Goal: Ask a question: Seek information or help from site administrators or community

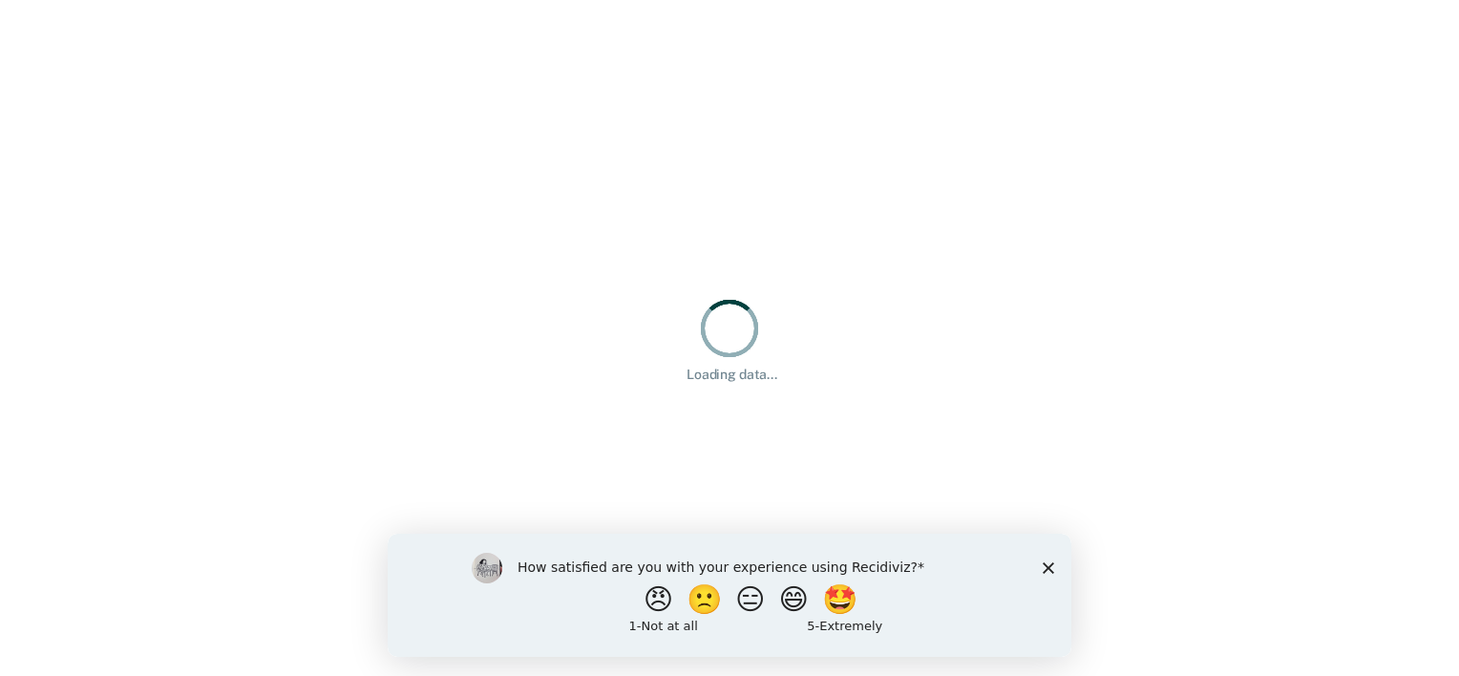
click at [1047, 566] on polygon "Close survey" at bounding box center [1048, 567] width 11 height 11
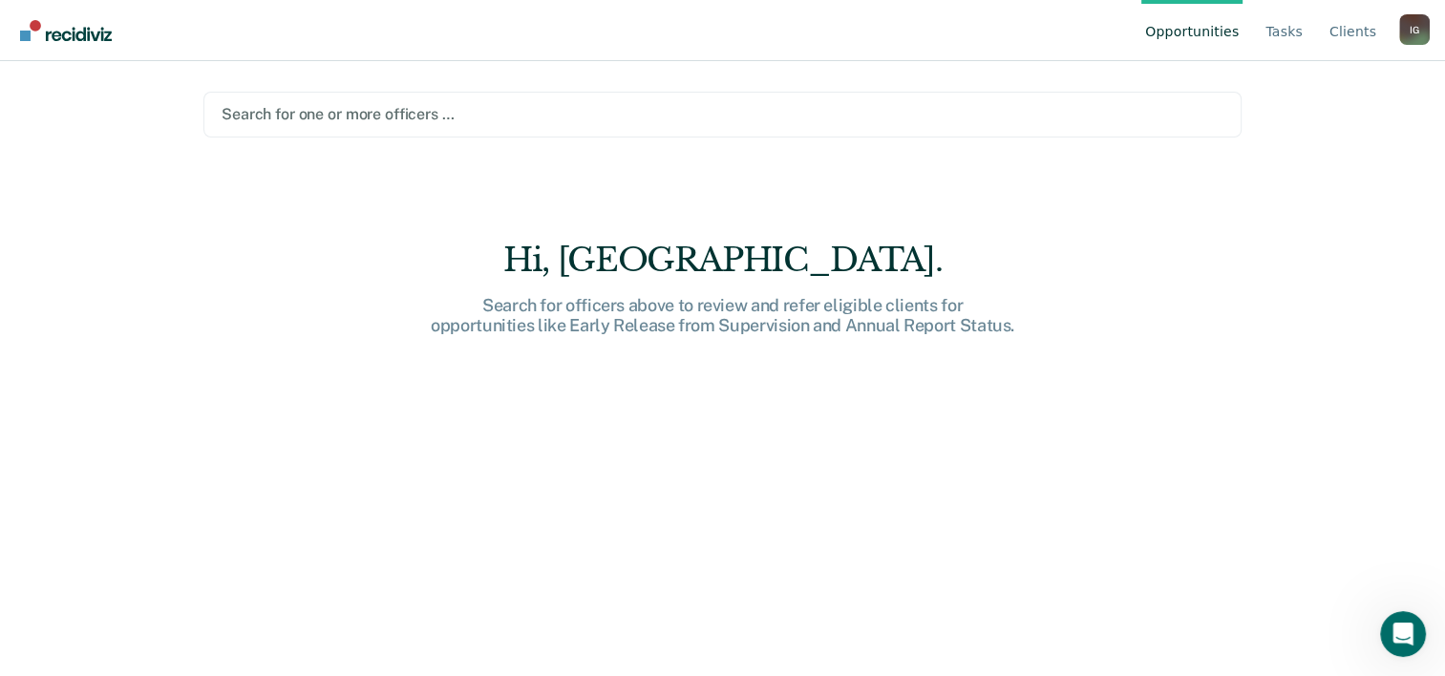
click at [68, 24] on img "Go to Recidiviz Home" at bounding box center [66, 30] width 92 height 21
click at [1286, 38] on link "Tasks" at bounding box center [1284, 30] width 45 height 61
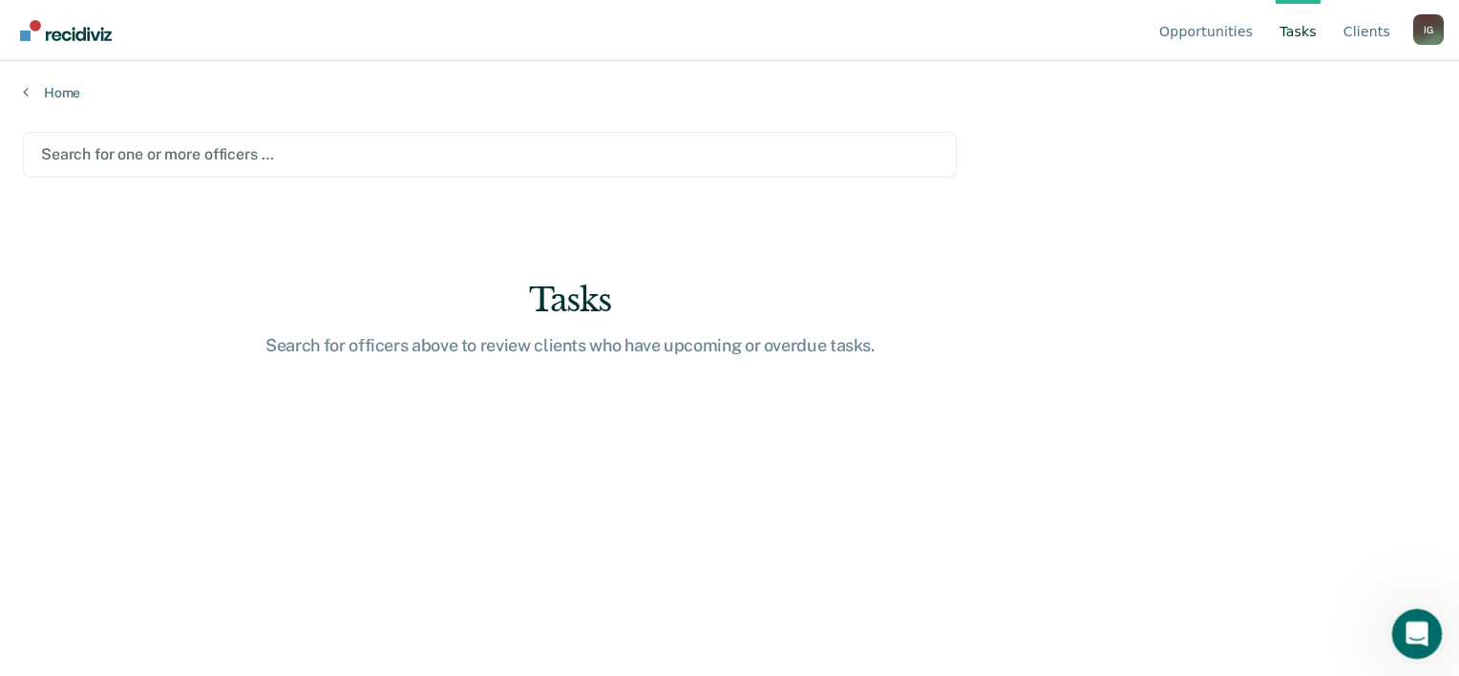
click at [1427, 628] on icon "Open Intercom Messenger" at bounding box center [1415, 632] width 32 height 32
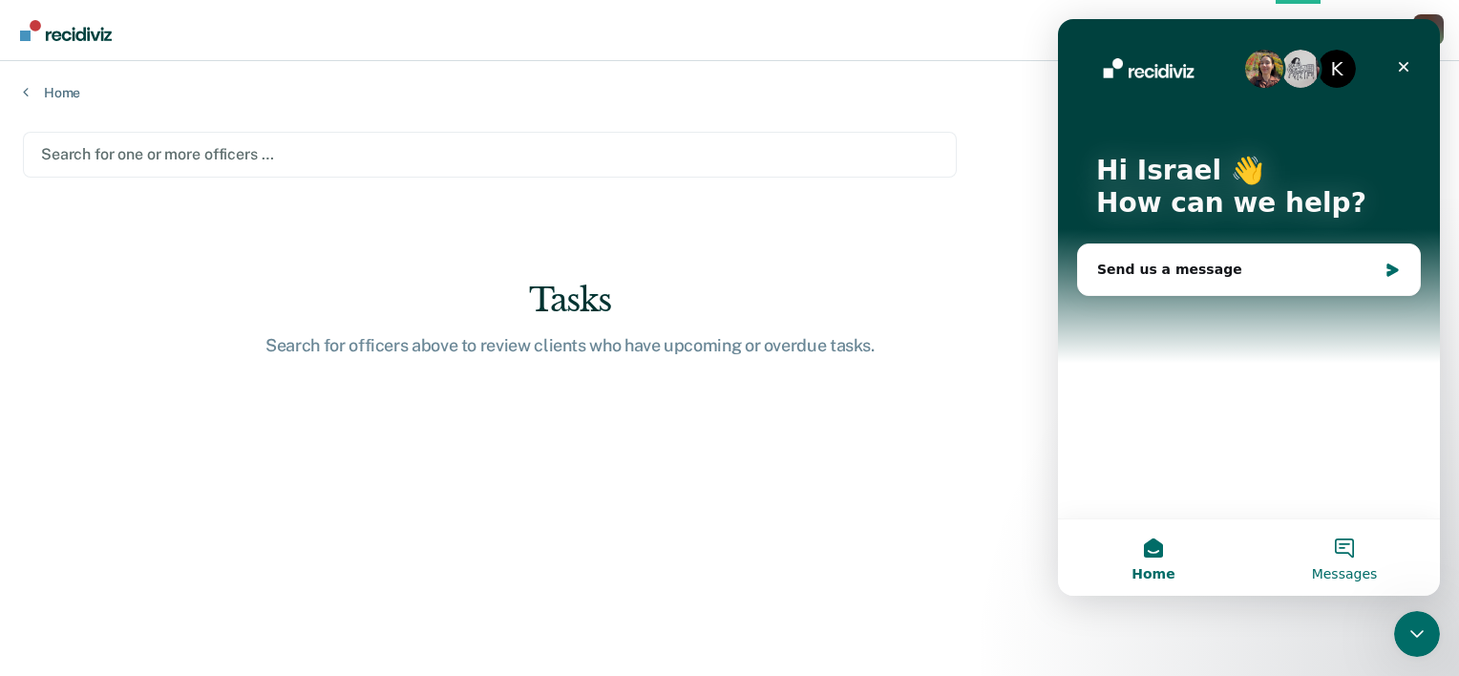
click at [1355, 549] on button "Messages" at bounding box center [1344, 558] width 191 height 76
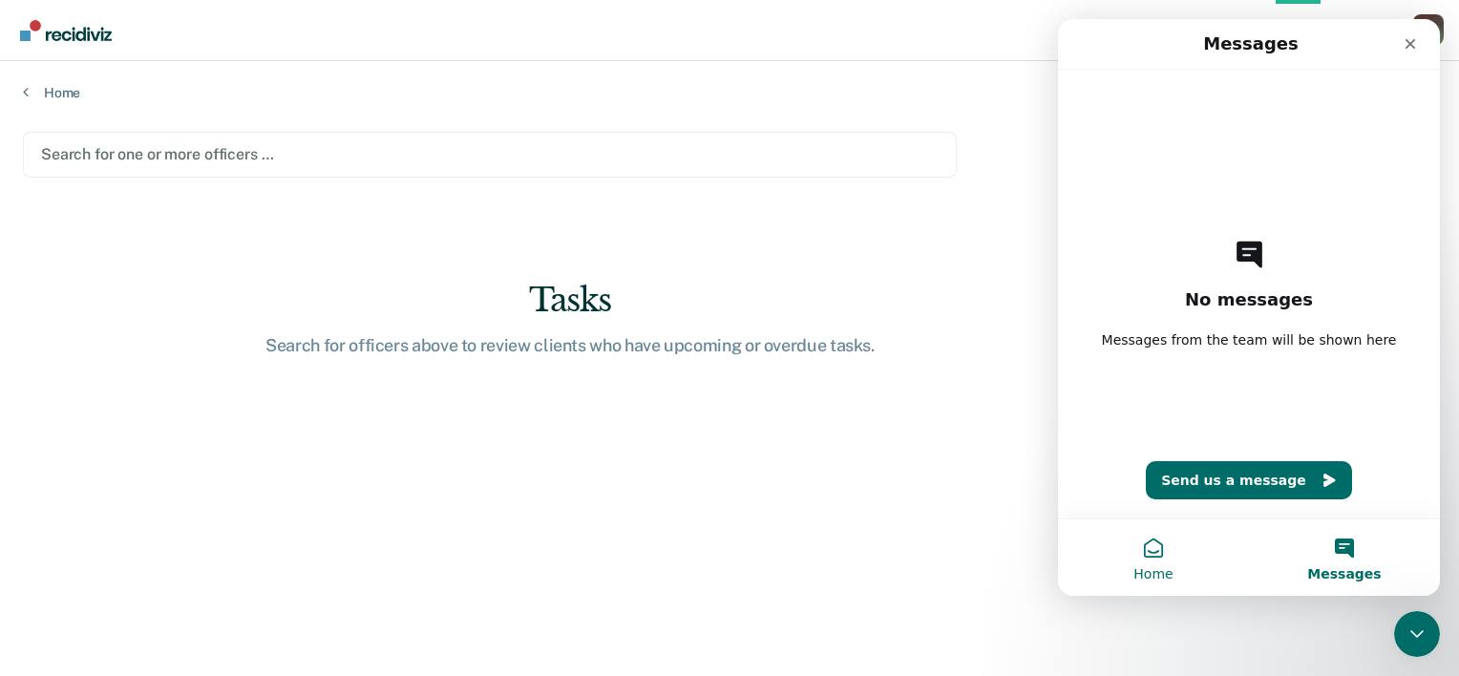
click at [1178, 561] on button "Home" at bounding box center [1153, 558] width 191 height 76
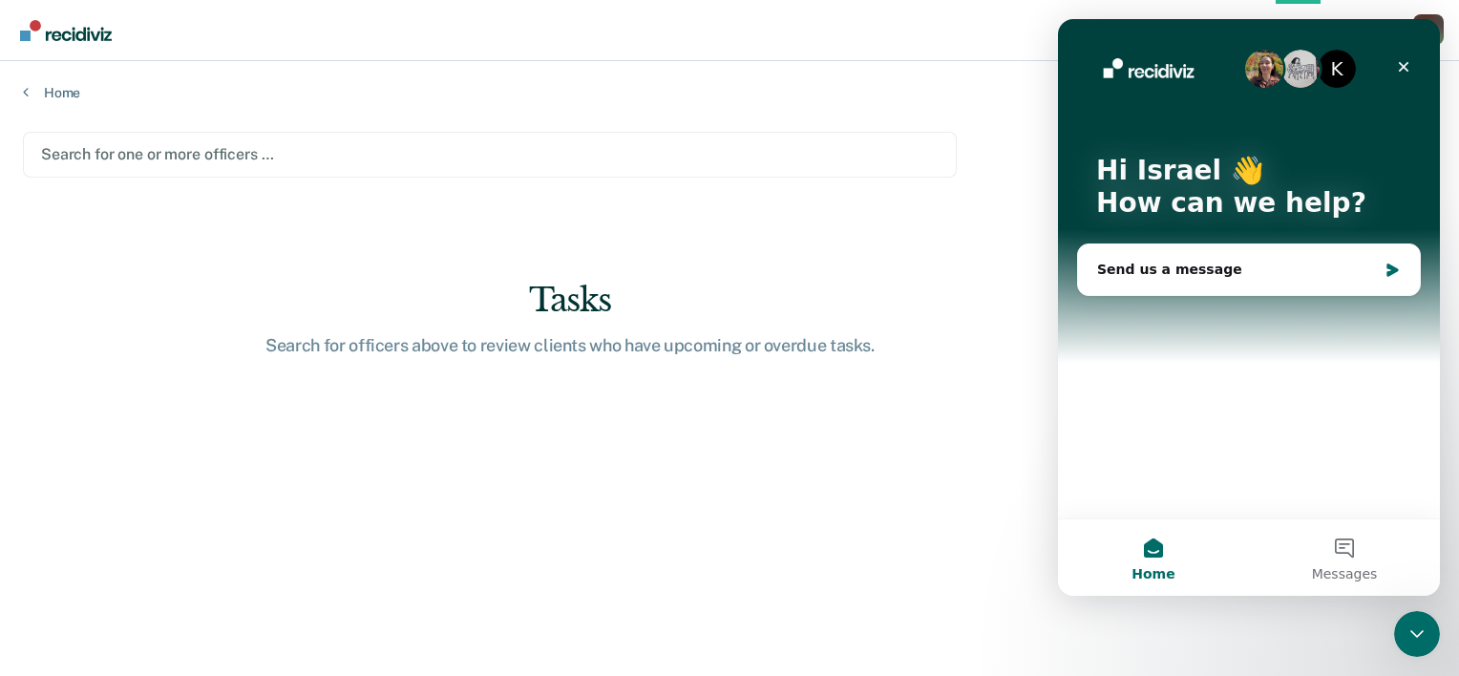
drag, startPoint x: 996, startPoint y: 429, endPoint x: 926, endPoint y: 288, distance: 158.0
click at [926, 288] on div "Tasks Search for officers above to review clients who have upcoming or overdue …" at bounding box center [570, 318] width 1095 height 75
drag, startPoint x: 1984, startPoint y: 307, endPoint x: 1407, endPoint y: 68, distance: 624.4
click at [1407, 68] on icon "Close" at bounding box center [1403, 66] width 15 height 15
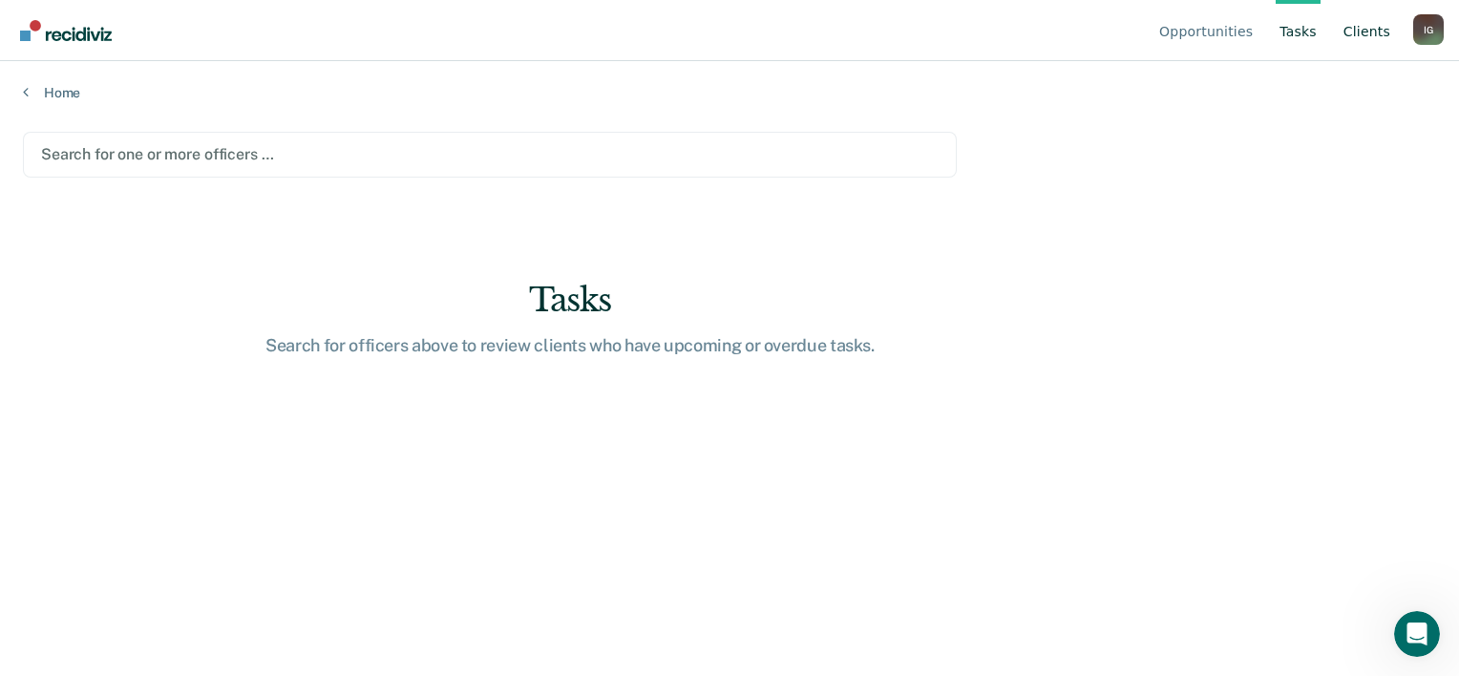
click at [1368, 37] on link "Client s" at bounding box center [1367, 30] width 54 height 61
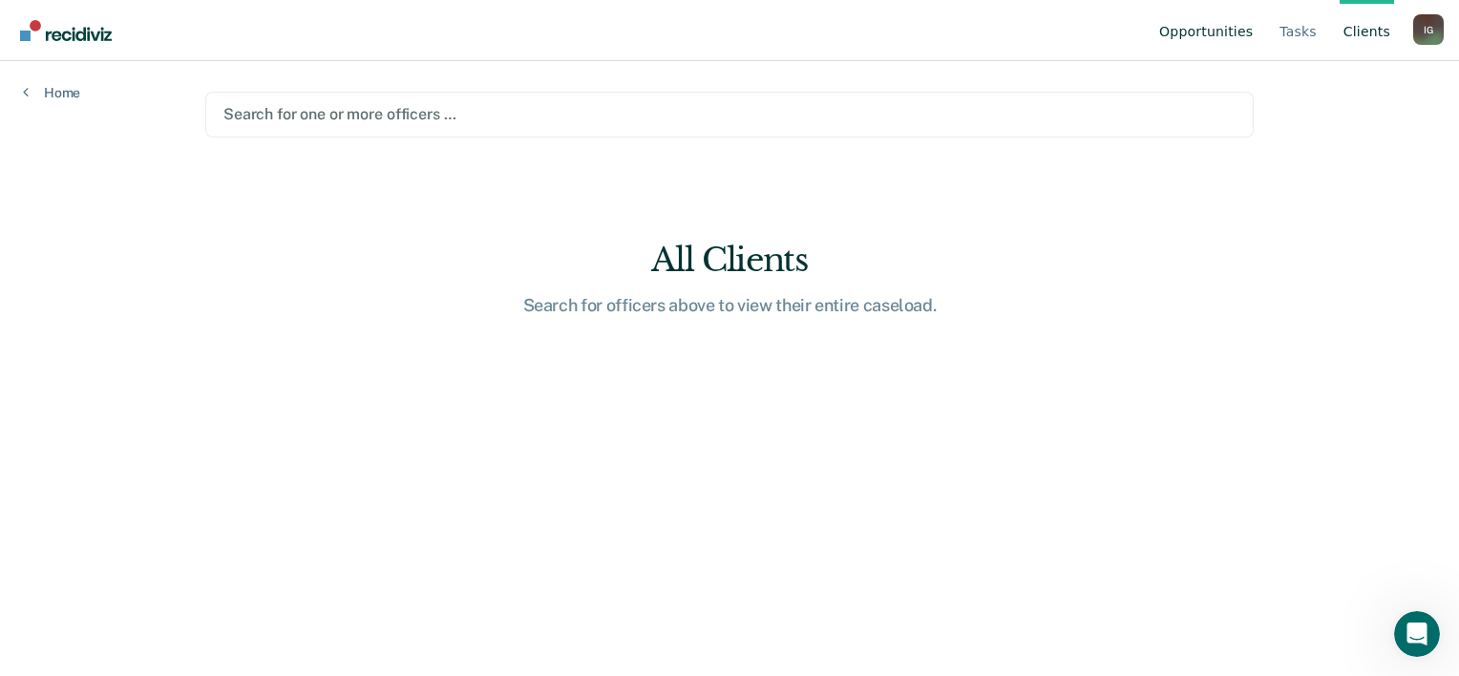
click at [1235, 28] on link "Opportunities" at bounding box center [1206, 30] width 101 height 61
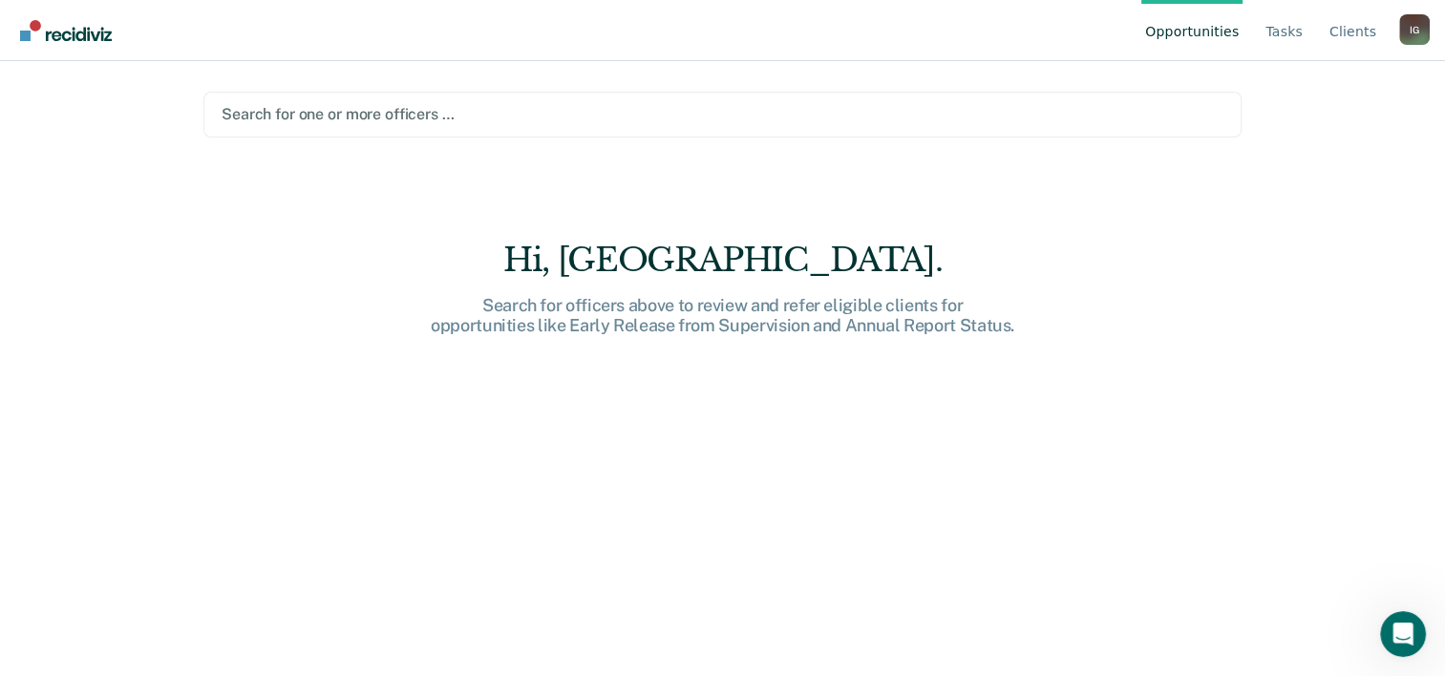
click at [379, 108] on div at bounding box center [723, 114] width 1002 height 22
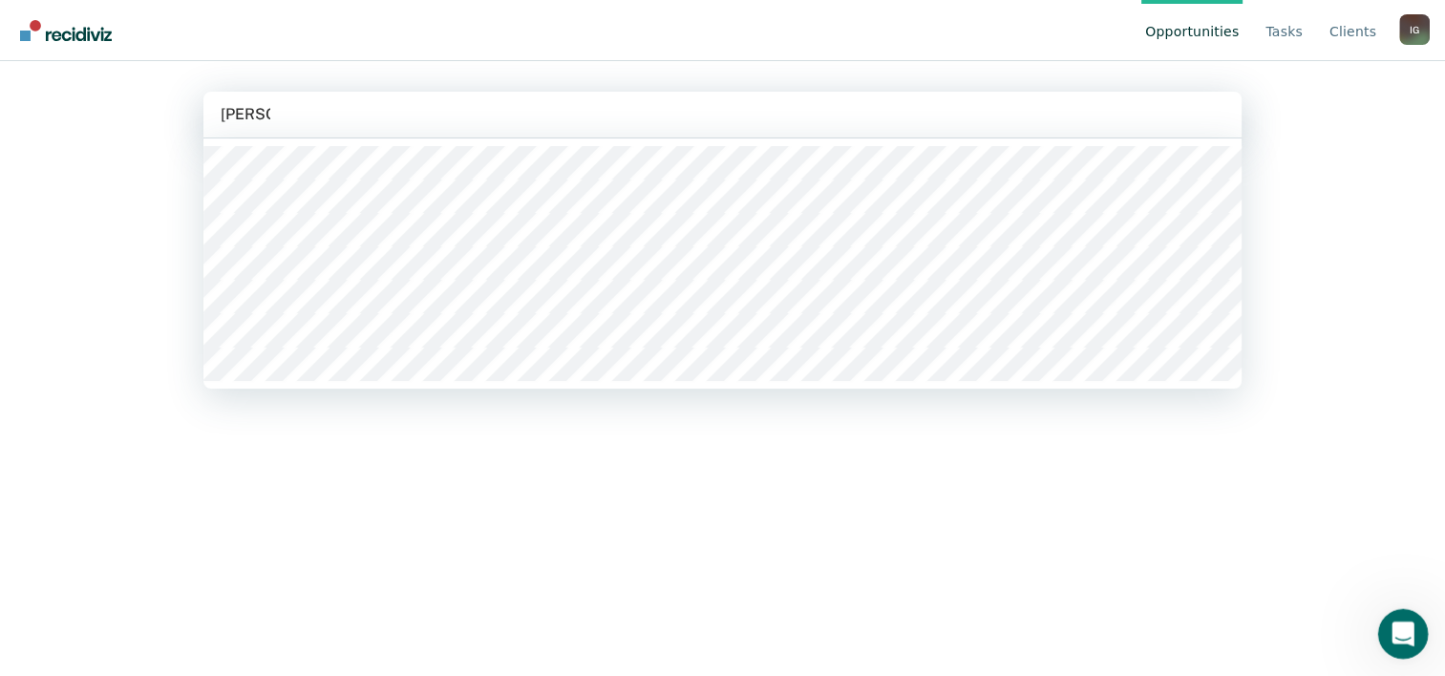
type input "[PERSON_NAME]"
click at [1394, 608] on html at bounding box center [1400, 631] width 46 height 46
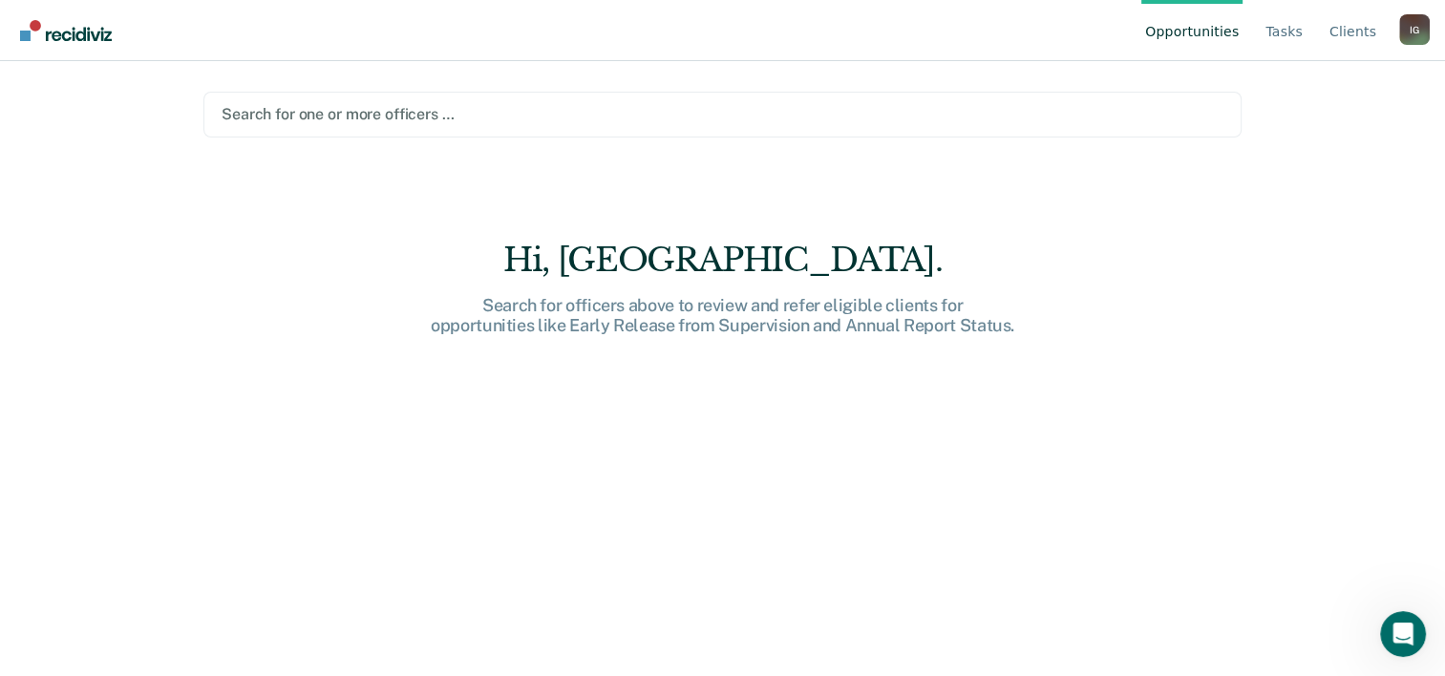
drag, startPoint x: 17, startPoint y: 2, endPoint x: 951, endPoint y: 402, distance: 1016.3
click at [951, 402] on div "Hi, [GEOGRAPHIC_DATA]. Search for officers above to review and refer eligible c…" at bounding box center [722, 472] width 1038 height 462
click at [1409, 629] on icon "Open Intercom Messenger" at bounding box center [1401, 632] width 32 height 32
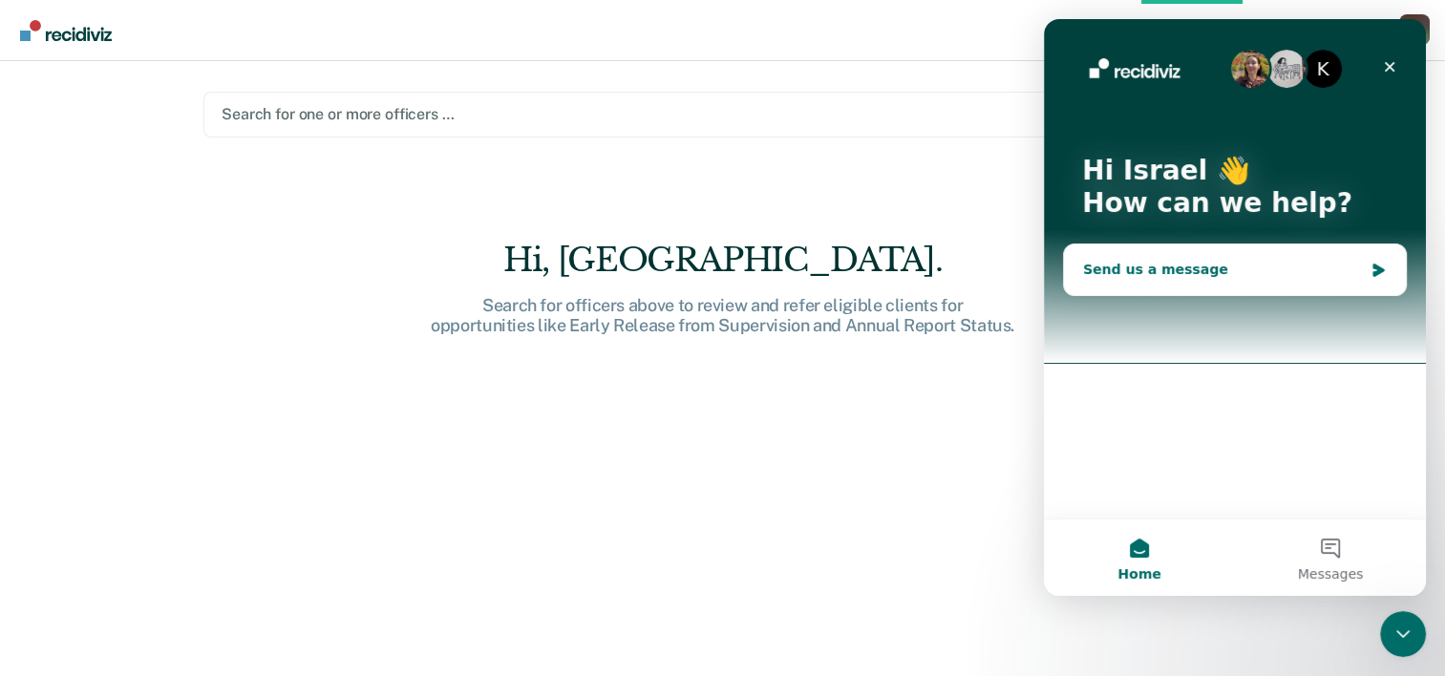
click at [1145, 283] on div "Send us a message" at bounding box center [1235, 270] width 342 height 51
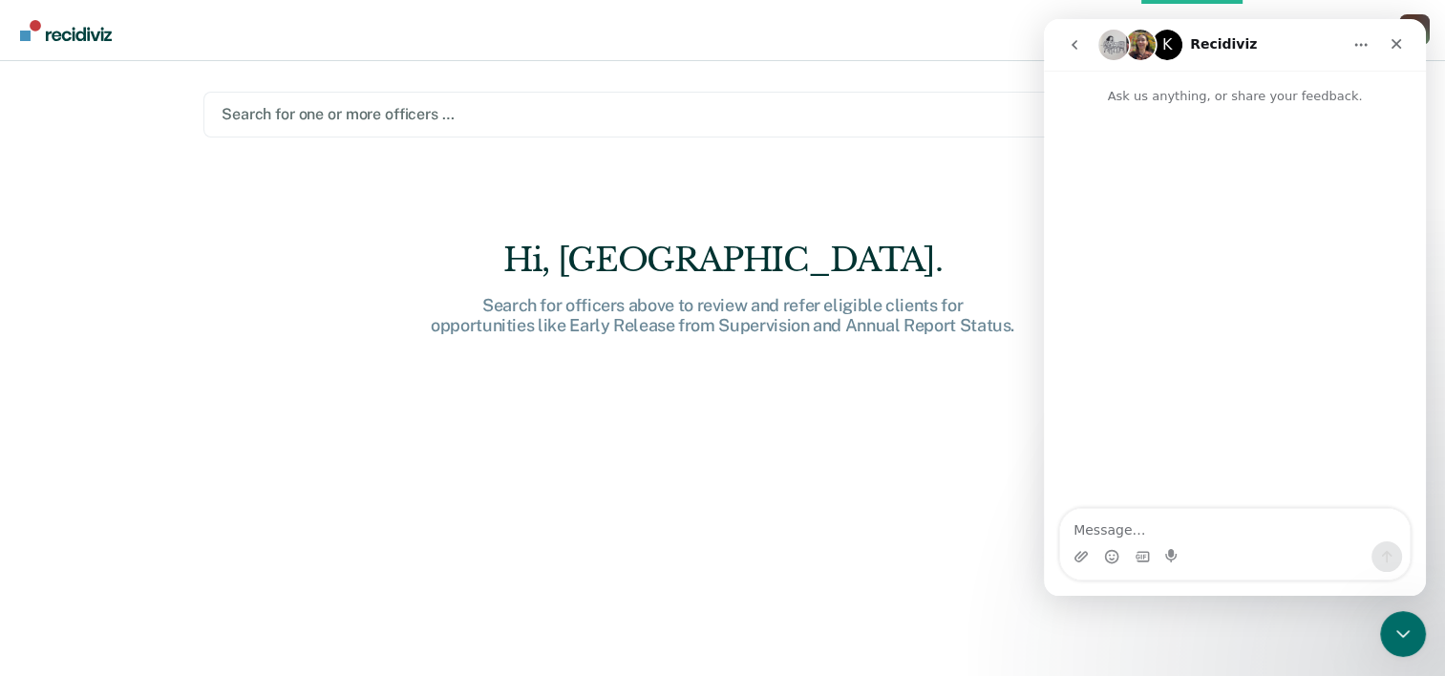
type textarea "G"
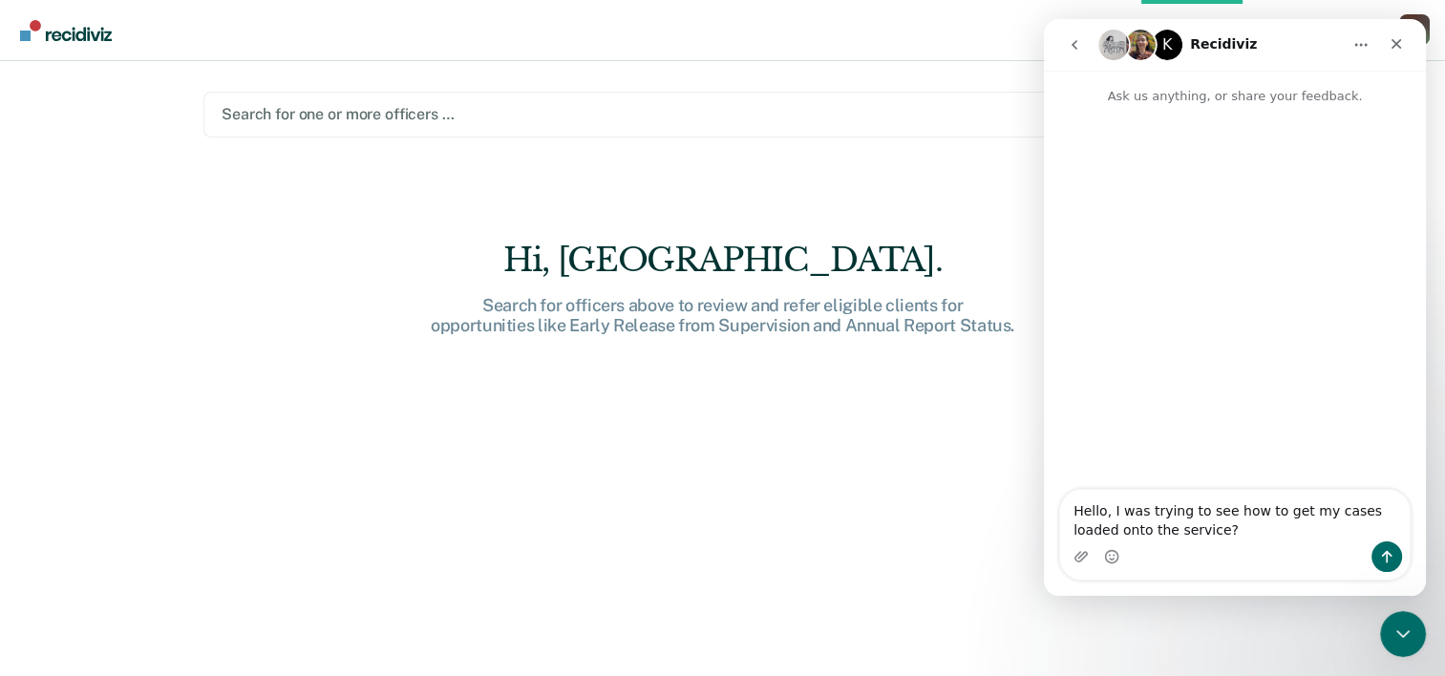
type textarea "Hello, I was trying to see how to get my cases loaded onto the service?"
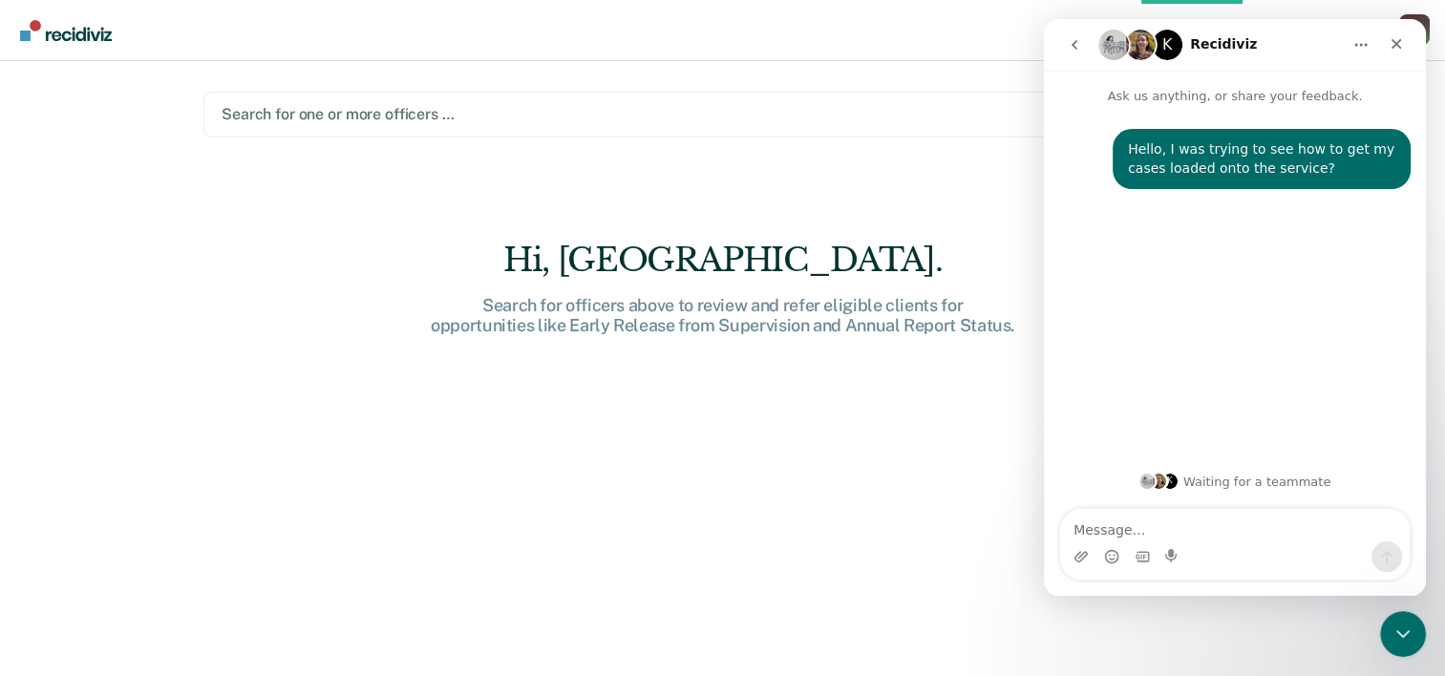
click at [974, 417] on div "Hi, [GEOGRAPHIC_DATA]. Search for officers above to review and refer eligible c…" at bounding box center [722, 472] width 1038 height 462
click at [1392, 50] on icon "Close" at bounding box center [1396, 43] width 15 height 15
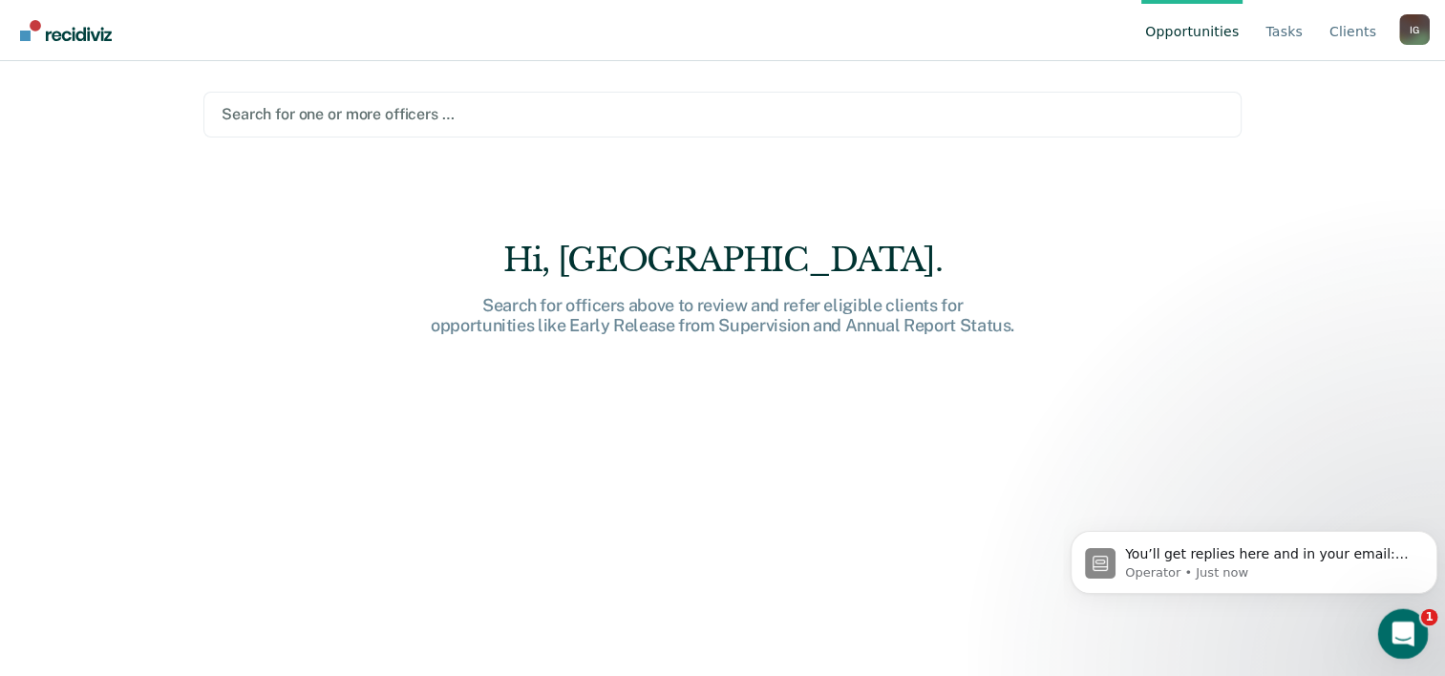
click at [1416, 632] on div "Open Intercom Messenger" at bounding box center [1400, 631] width 63 height 63
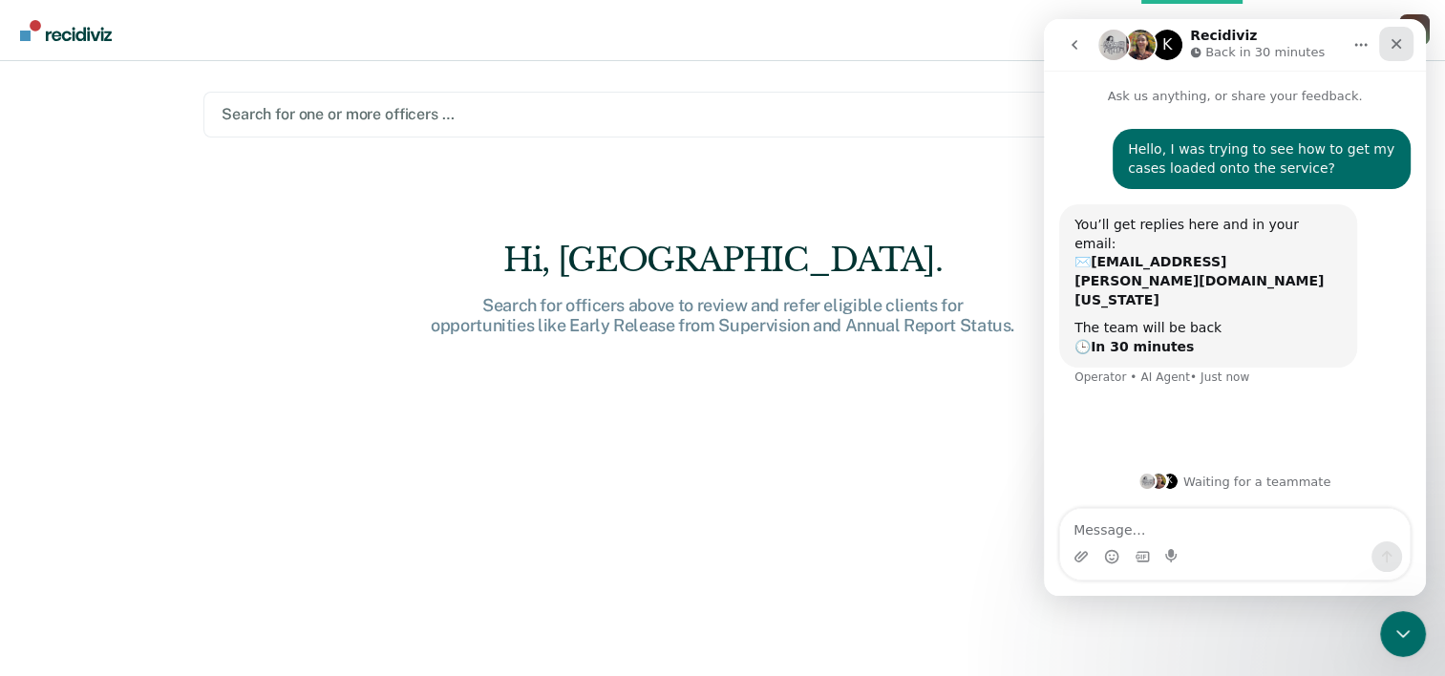
click at [1397, 44] on icon "Close" at bounding box center [1397, 44] width 11 height 11
